Goal: Task Accomplishment & Management: Use online tool/utility

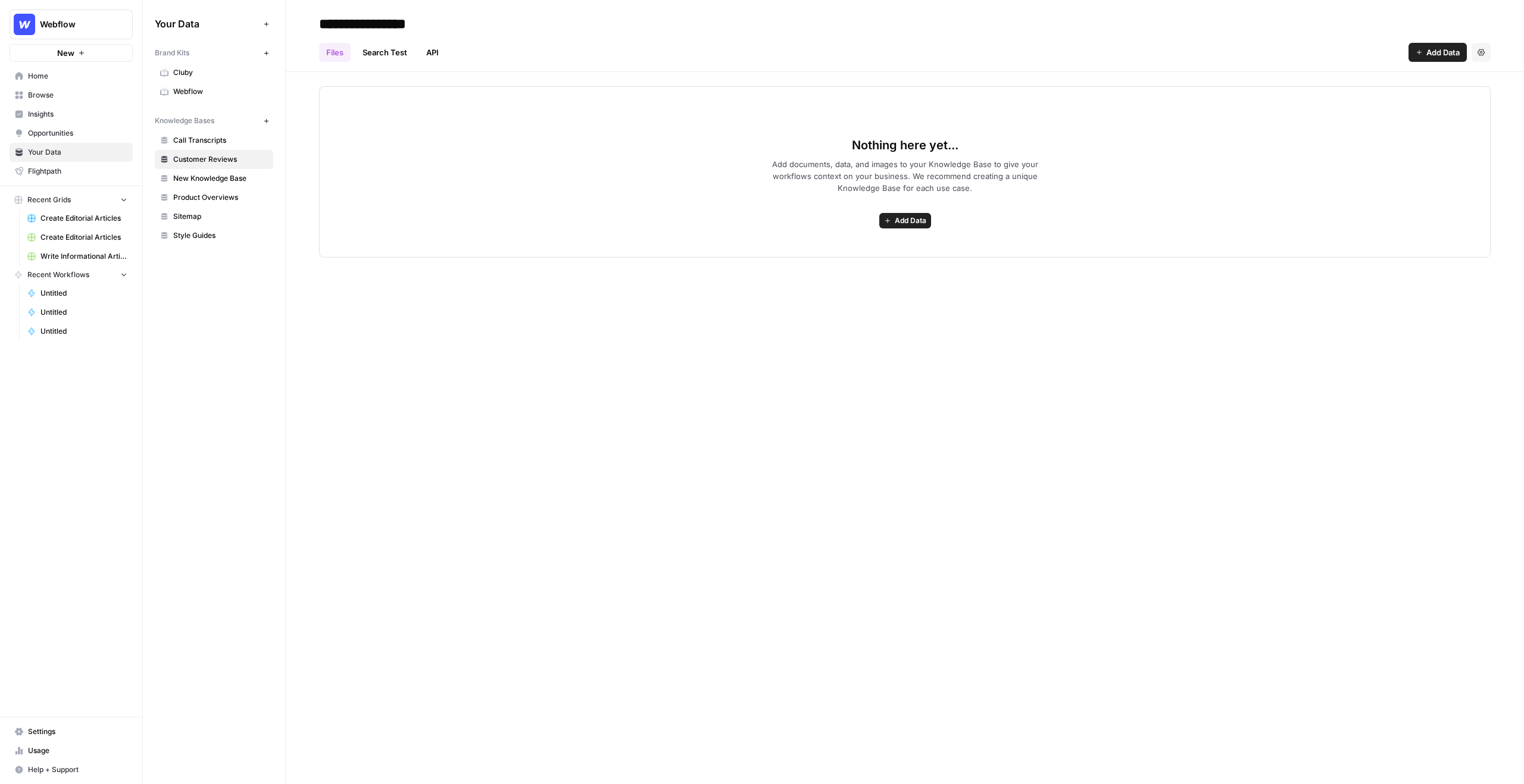
click at [80, 96] on span "Browse" at bounding box center [78, 94] width 99 height 10
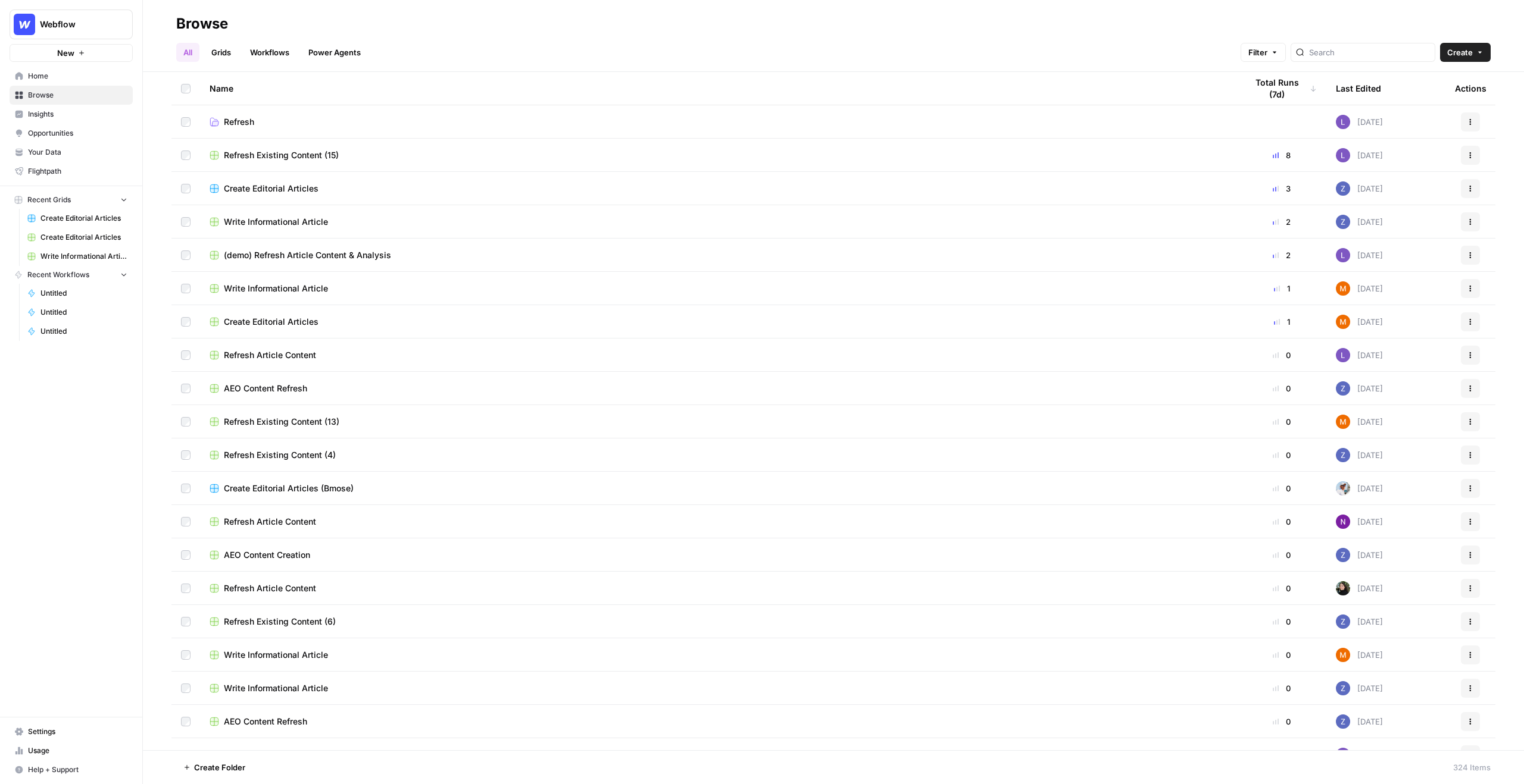
click at [404, 188] on div "Create Editorial Articles" at bounding box center [718, 188] width 1018 height 12
click at [342, 152] on div "Refresh Existing Content (15)" at bounding box center [718, 155] width 1018 height 12
click at [348, 253] on span "(demo) Refresh Article Content & Analysis" at bounding box center [307, 255] width 167 height 12
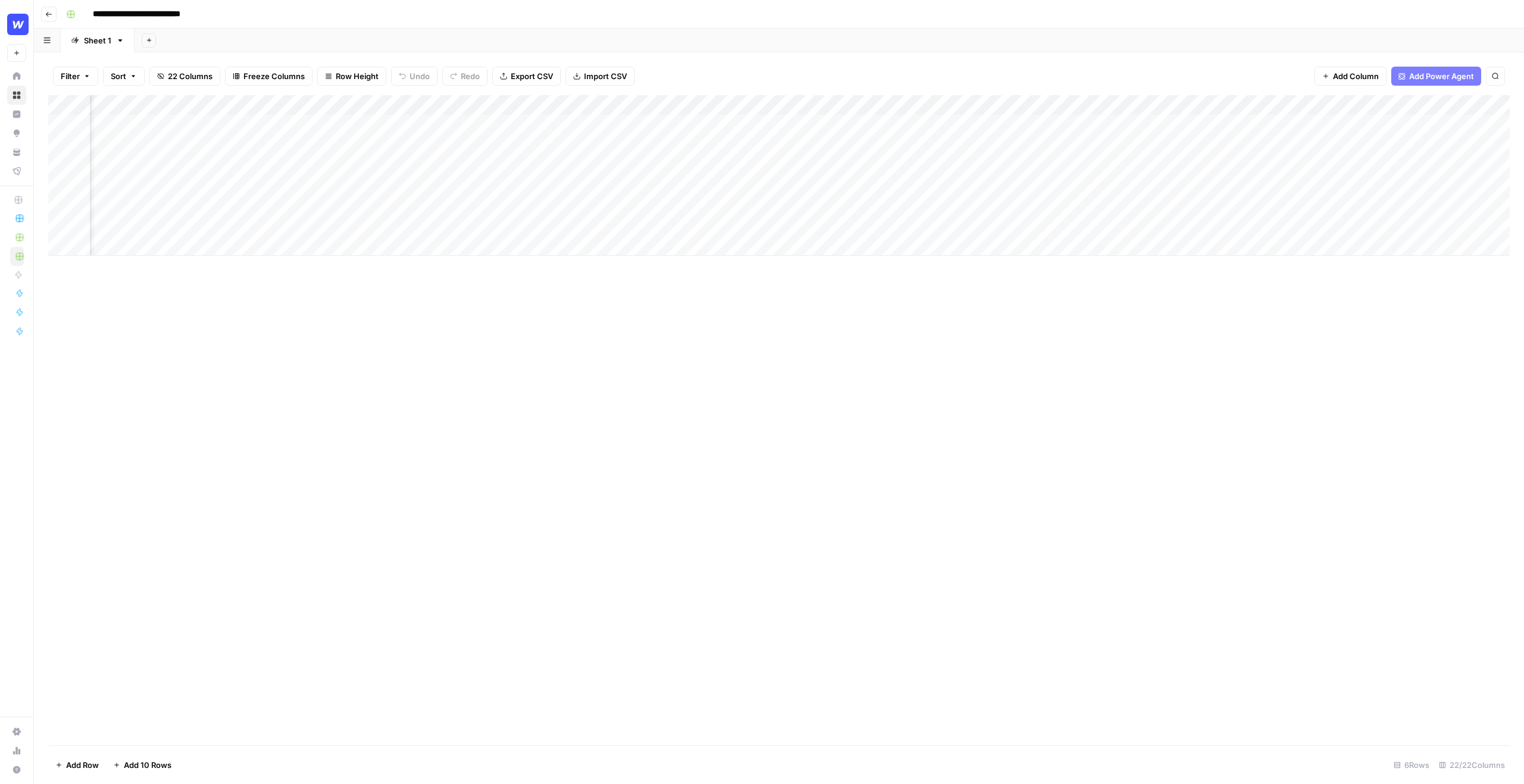
scroll to position [0, 1276]
click at [1080, 145] on div "Add Column" at bounding box center [779, 176] width 1461 height 161
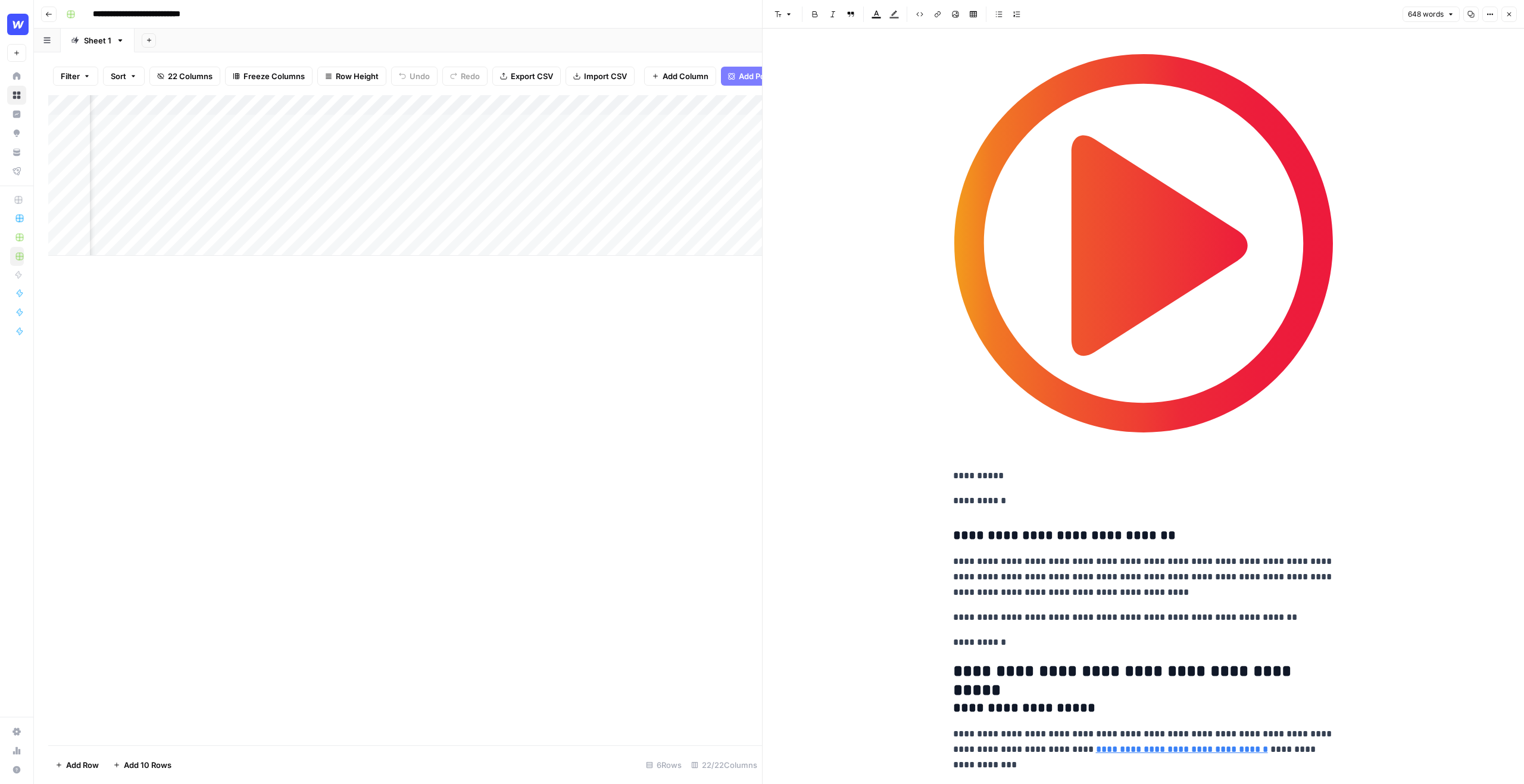
scroll to position [1495, 0]
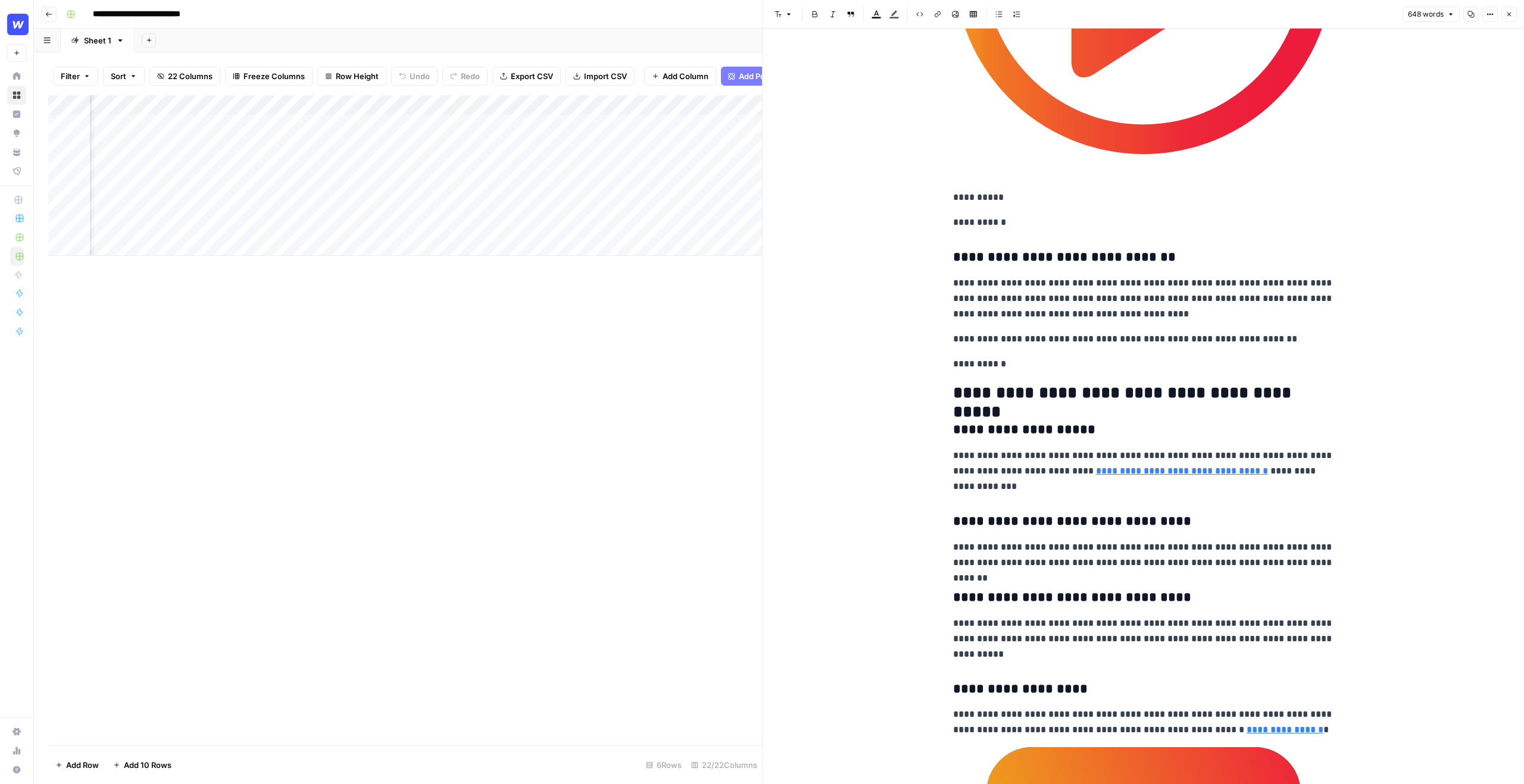
click at [1511, 14] on icon "button" at bounding box center [1509, 14] width 7 height 7
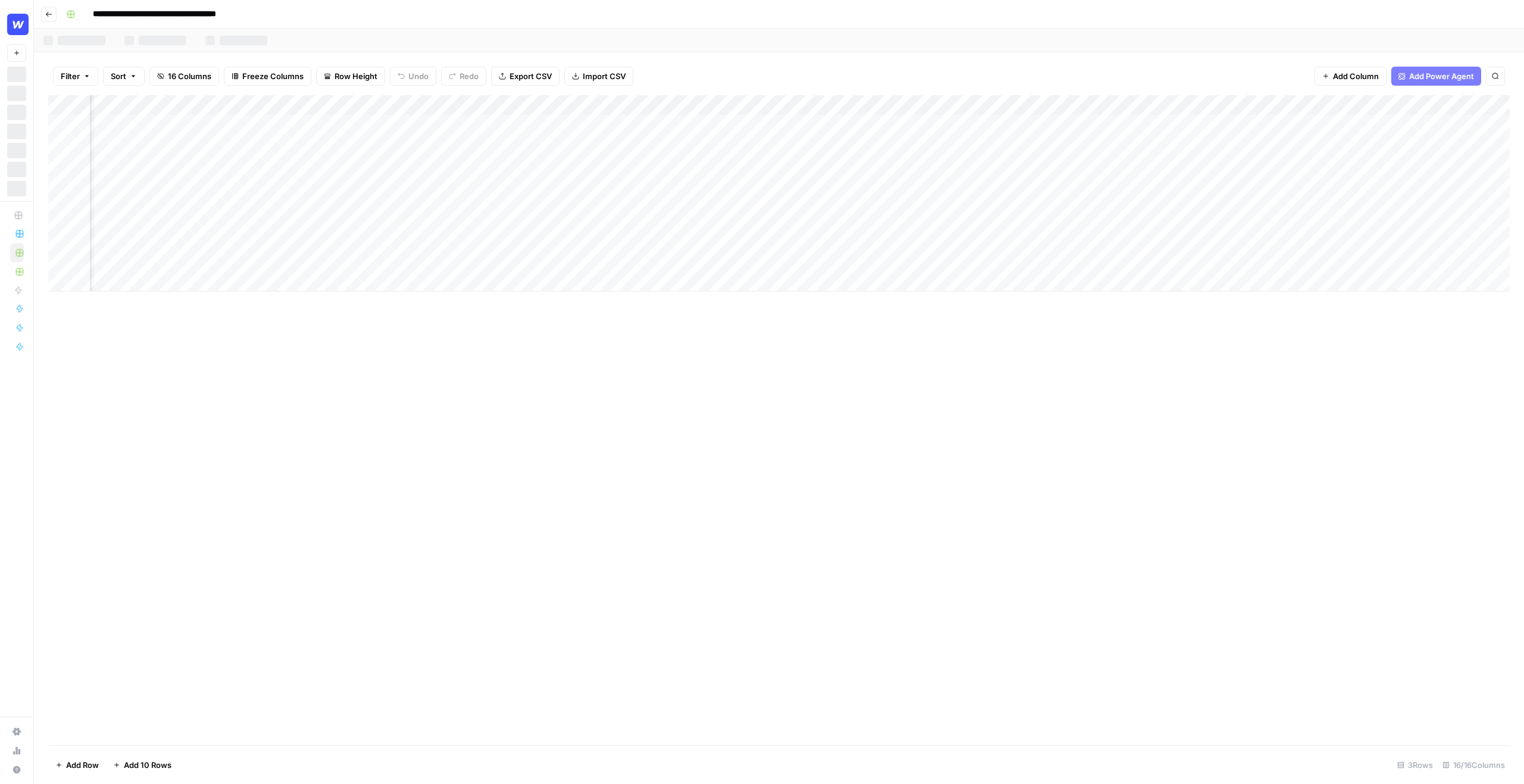
scroll to position [0, 562]
click at [1387, 123] on div "Add Column" at bounding box center [779, 193] width 1461 height 197
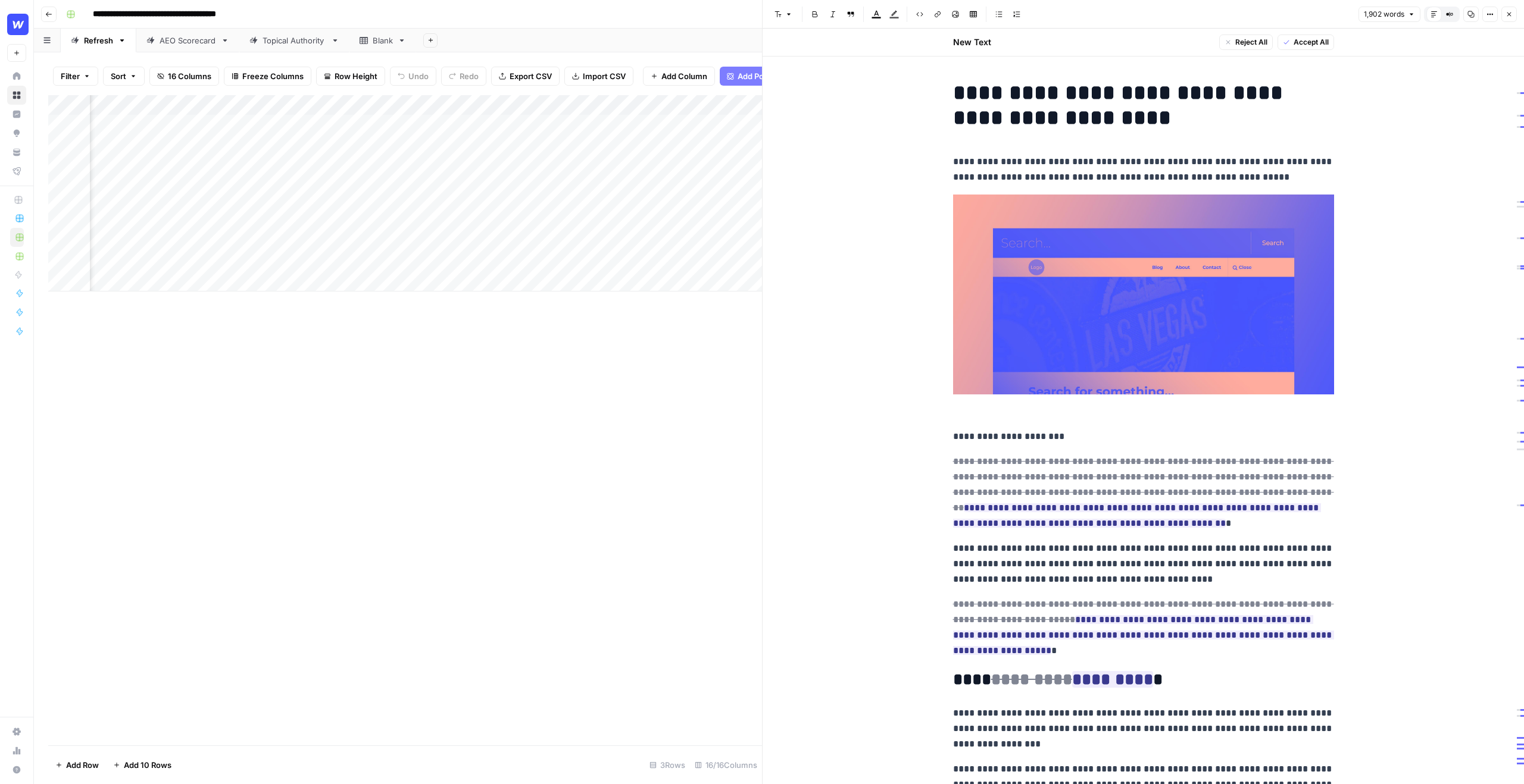
scroll to position [515, 0]
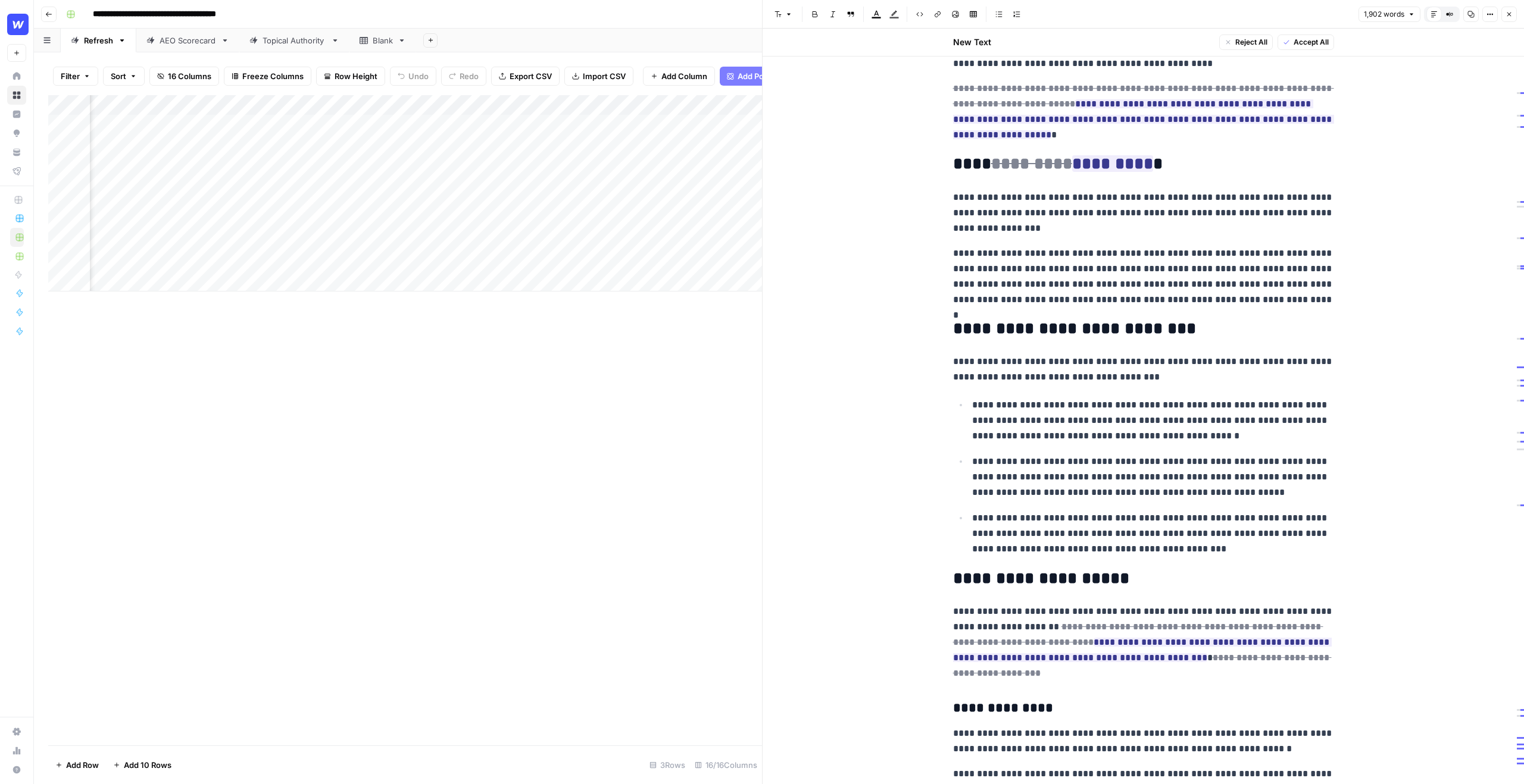
click at [685, 429] on div "Add Column" at bounding box center [405, 420] width 714 height 650
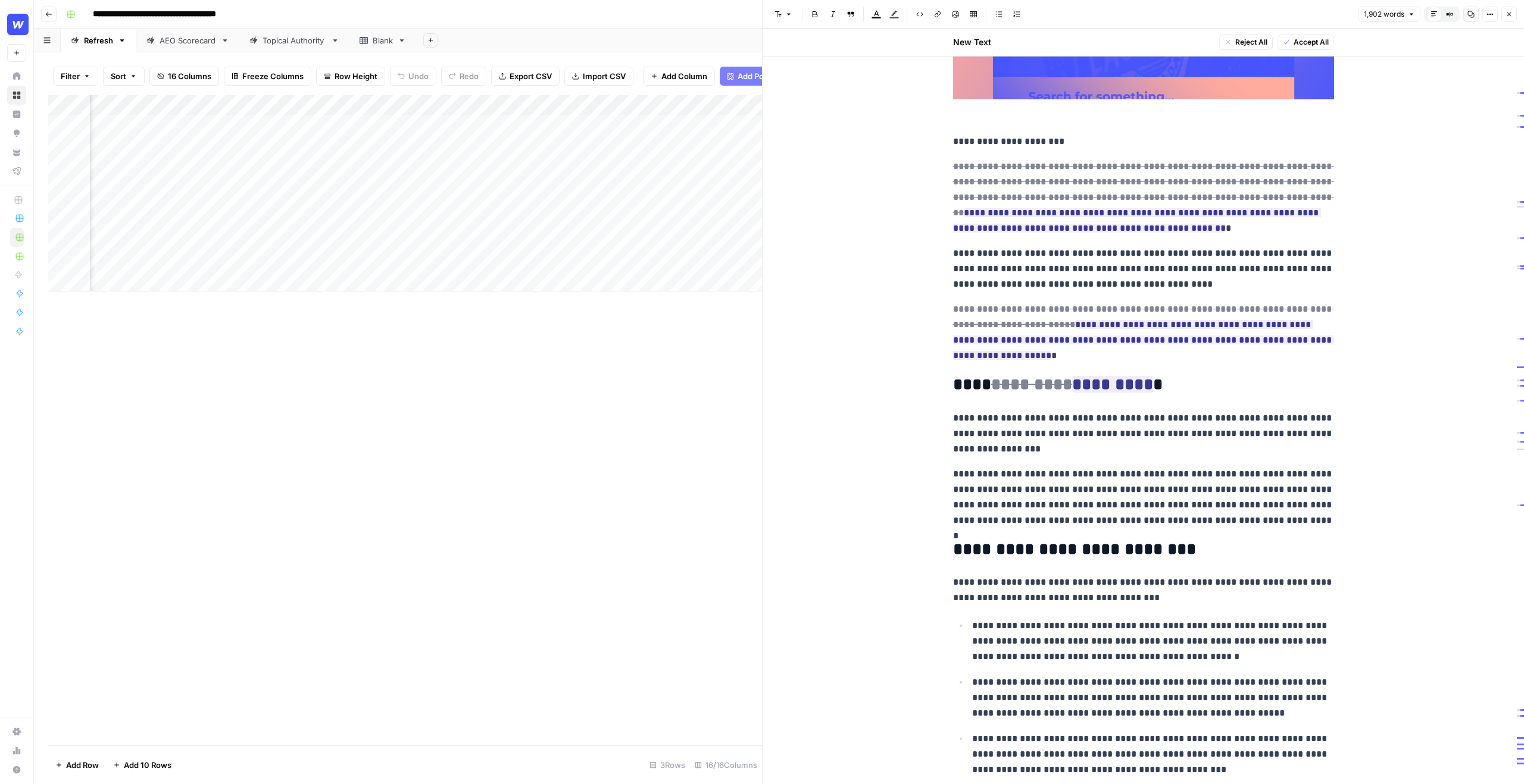
scroll to position [0, 0]
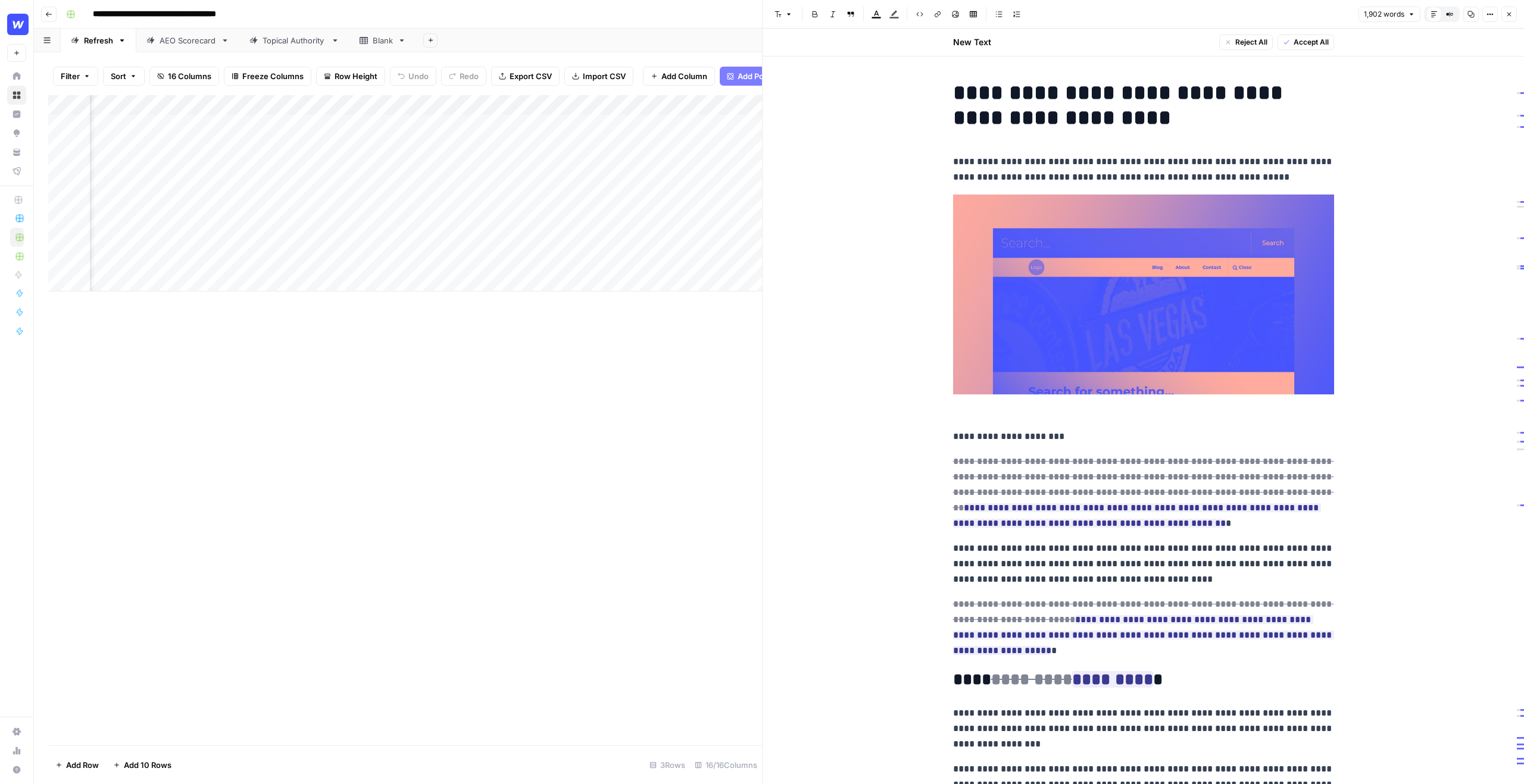
click at [1507, 20] on button "Close" at bounding box center [1509, 14] width 15 height 15
